Goal: Transaction & Acquisition: Purchase product/service

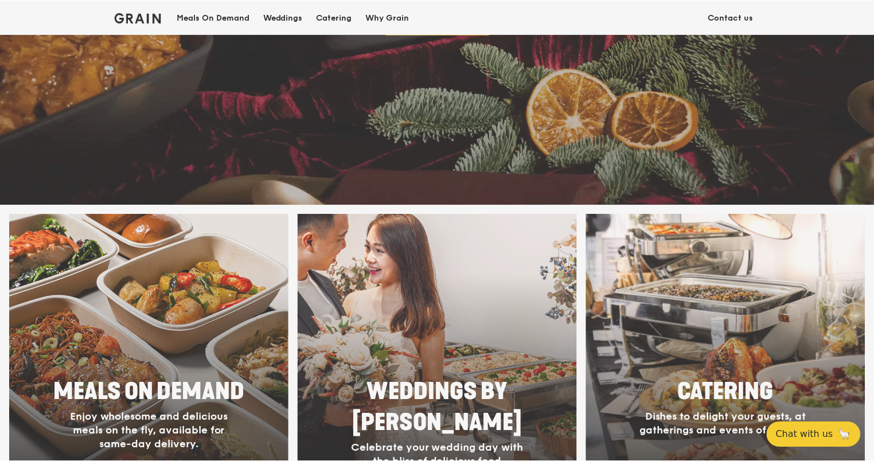
scroll to position [287, 0]
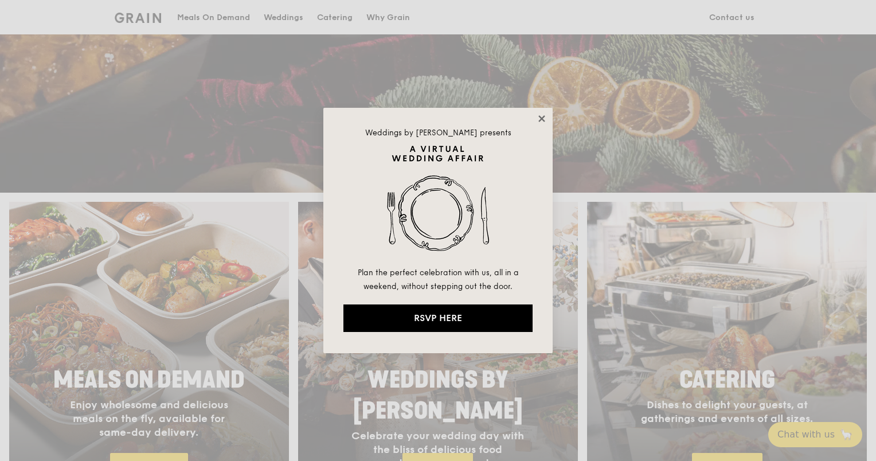
click at [539, 116] on icon at bounding box center [541, 118] width 10 height 10
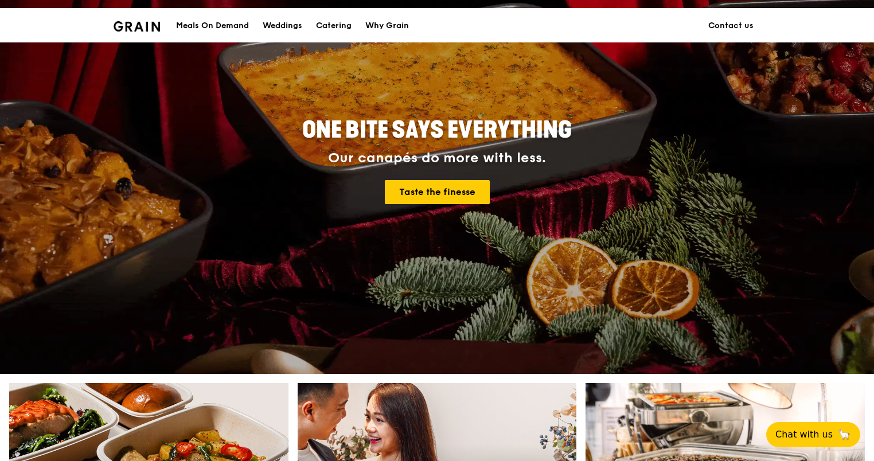
scroll to position [0, 0]
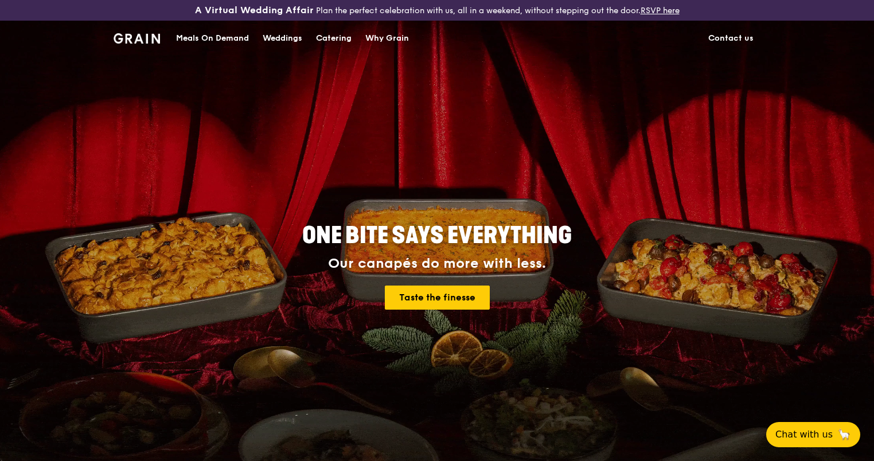
click at [197, 37] on div "Meals On Demand" at bounding box center [212, 38] width 73 height 34
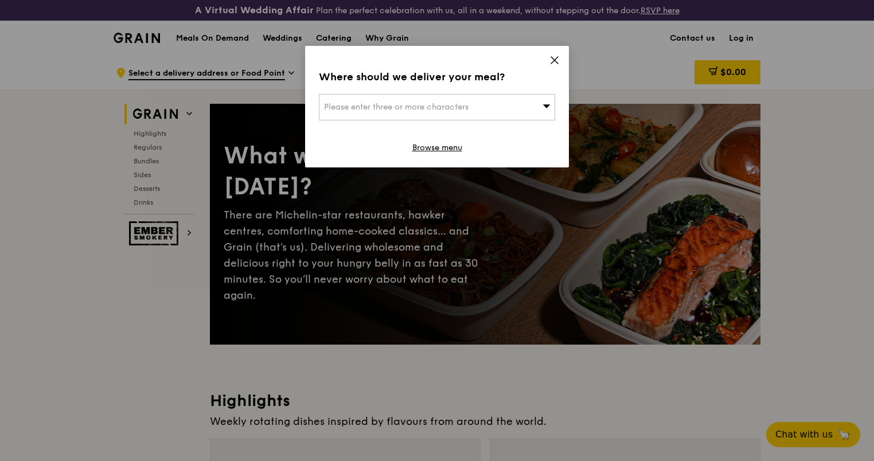
click at [421, 108] on span "Please enter three or more characters" at bounding box center [396, 107] width 144 height 10
type input "408826"
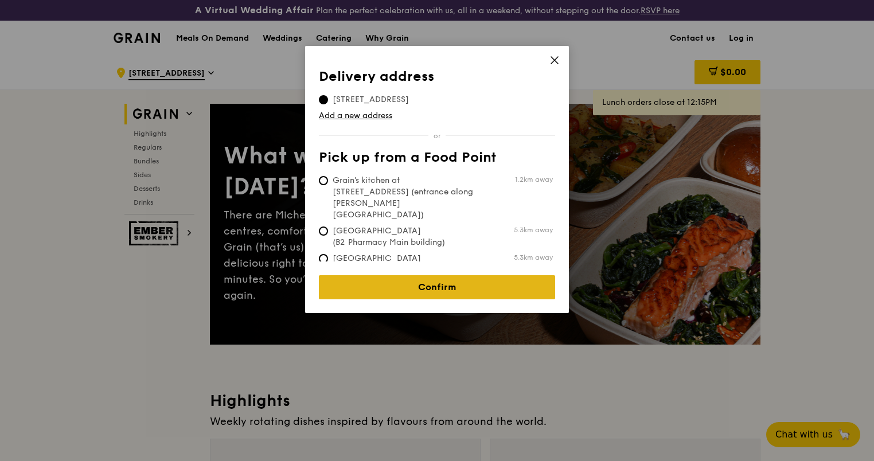
click at [436, 285] on link "Confirm" at bounding box center [437, 287] width 236 height 24
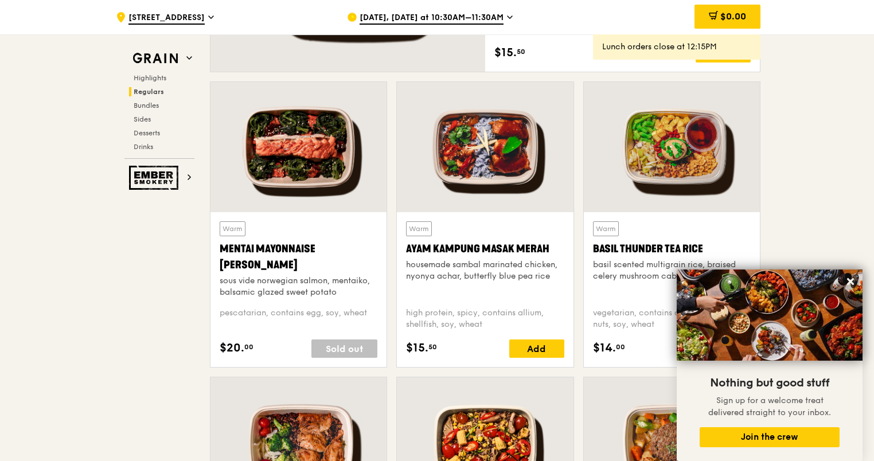
scroll to position [1146, 0]
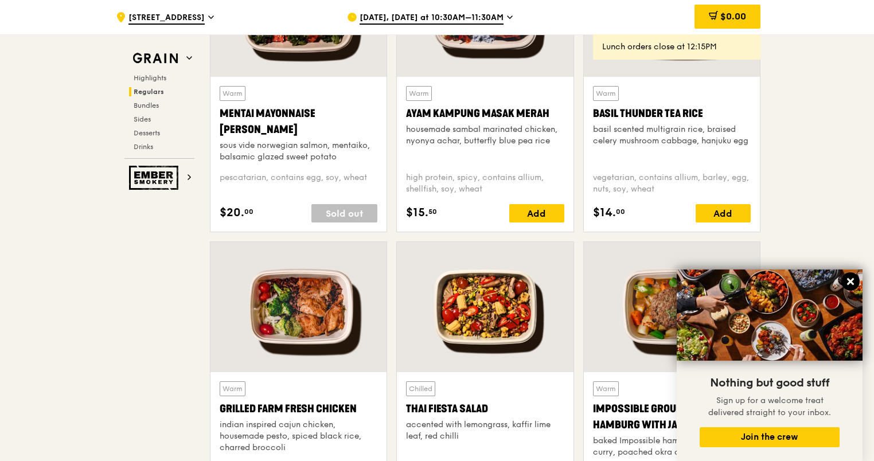
click at [853, 277] on icon at bounding box center [850, 281] width 10 height 10
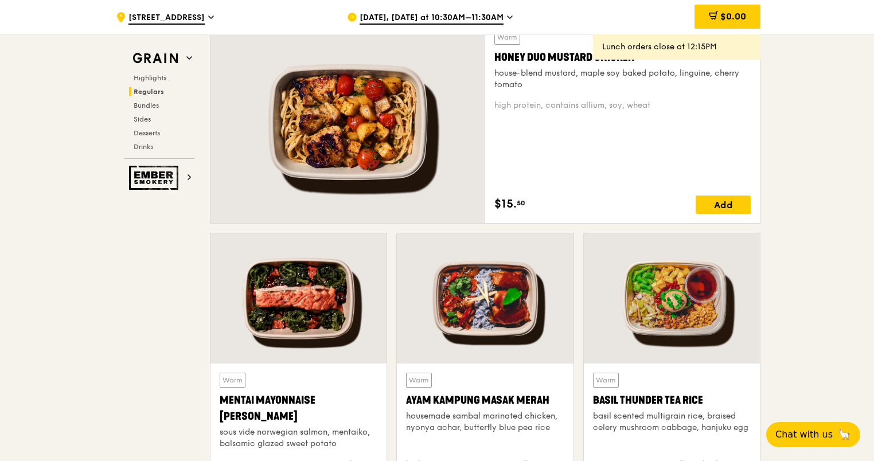
scroll to position [1261, 0]
